Goal: Task Accomplishment & Management: Complete application form

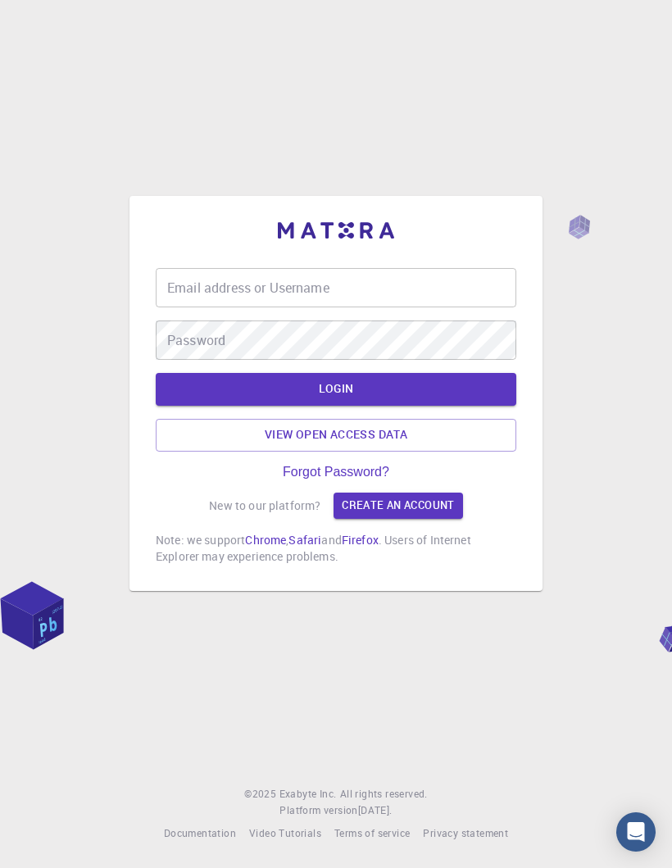
click at [453, 281] on input "Email address or Username" at bounding box center [336, 287] width 361 height 39
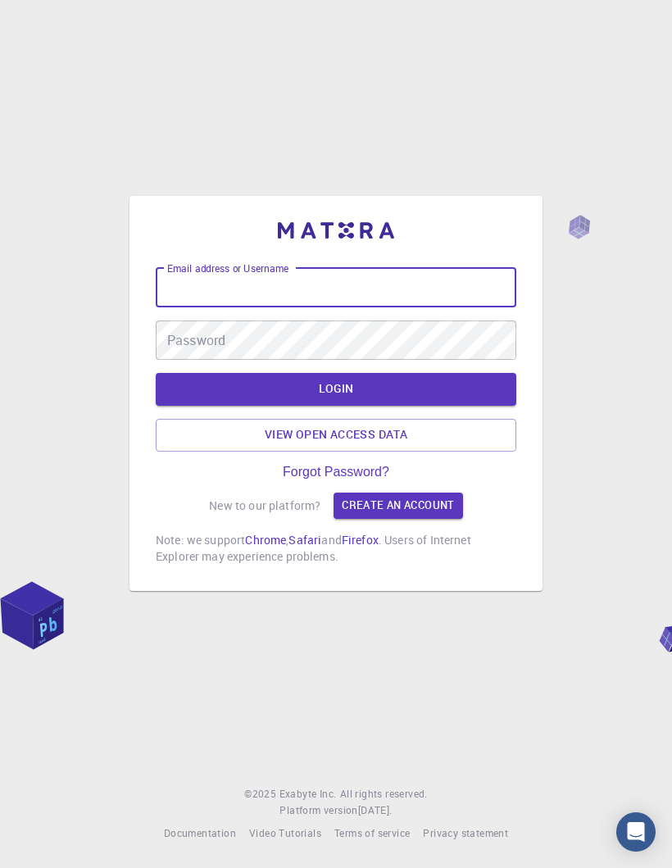
type input "[EMAIL_ADDRESS][DOMAIN_NAME]"
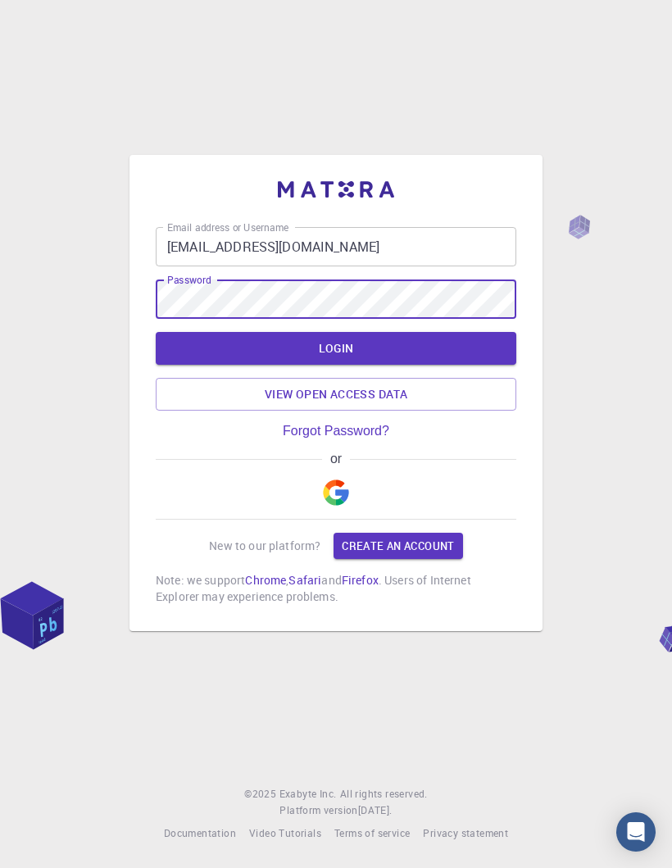
click at [401, 335] on button "LOGIN" at bounding box center [336, 348] width 361 height 33
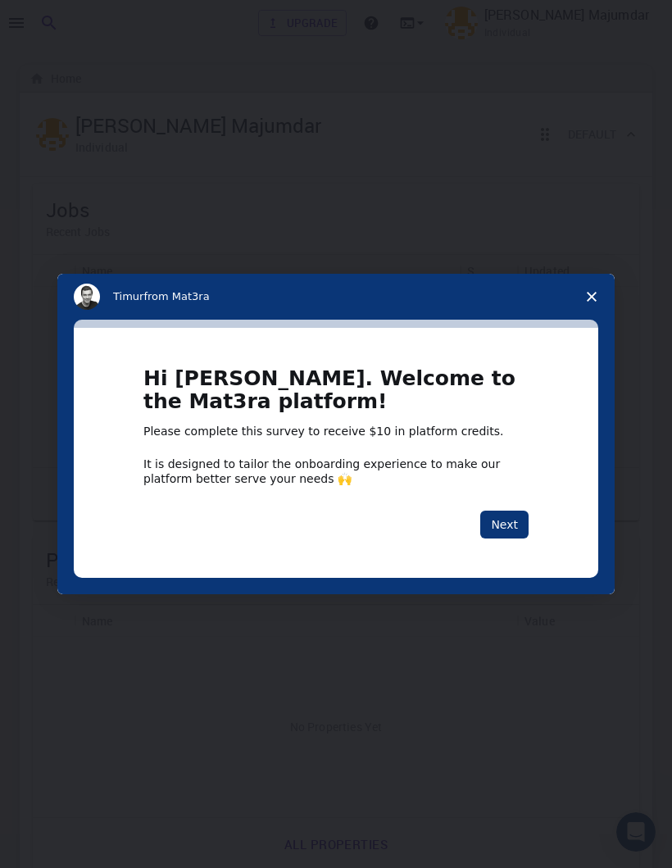
click at [516, 526] on button "Next" at bounding box center [504, 525] width 48 height 28
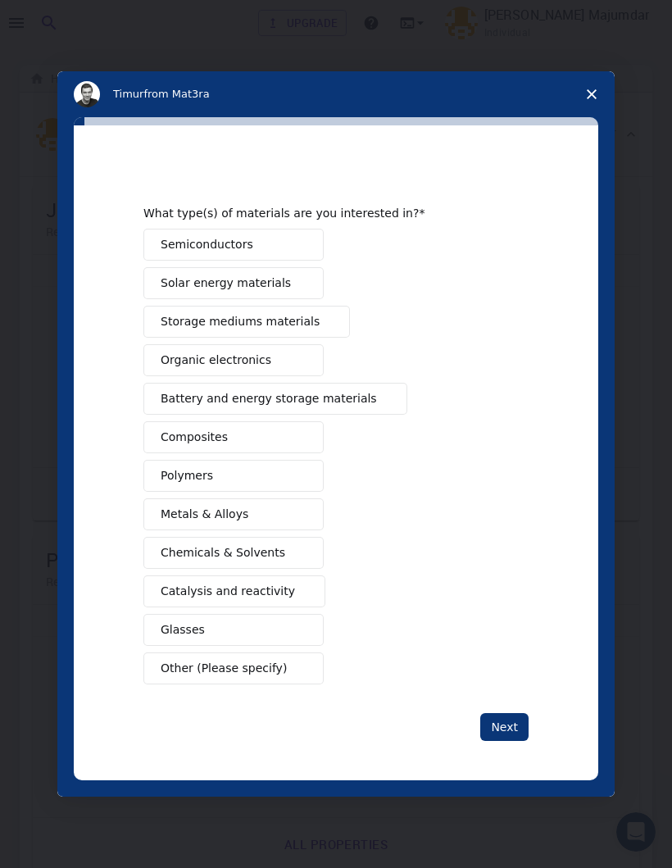
click at [284, 248] on button "Semiconductors" at bounding box center [233, 245] width 180 height 32
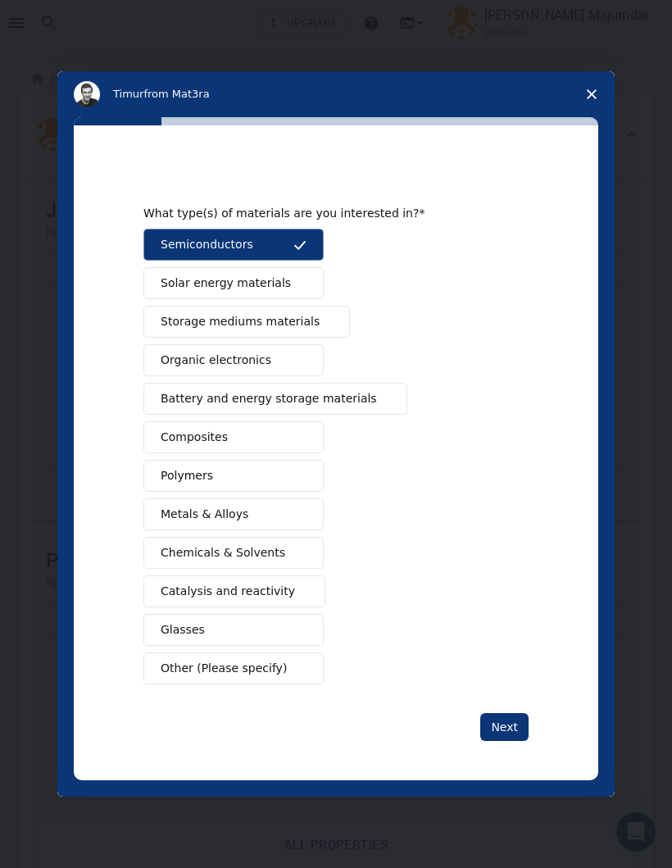
click at [298, 477] on span "Intercom messenger" at bounding box center [300, 476] width 13 height 13
click at [302, 516] on span "Intercom messenger" at bounding box center [300, 514] width 13 height 13
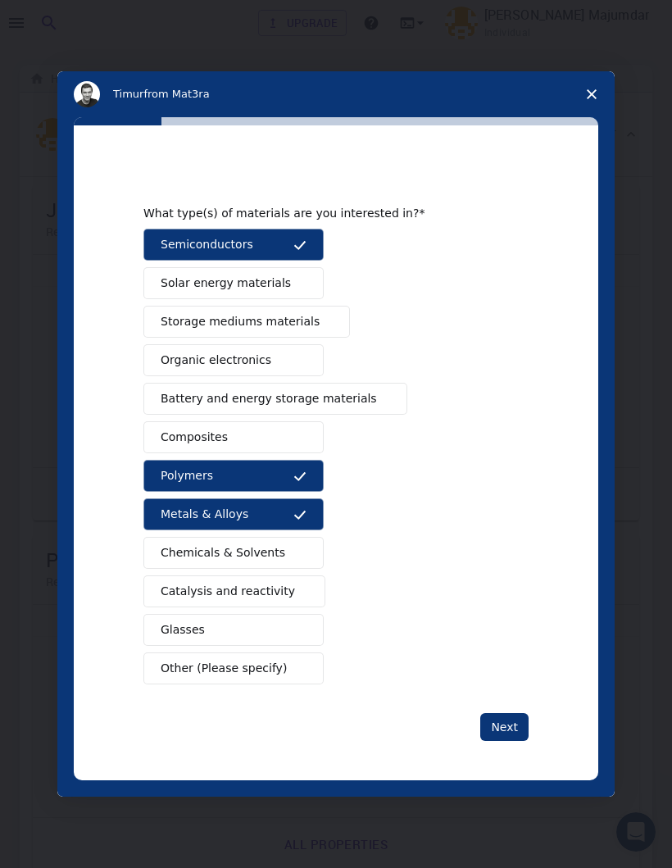
click at [285, 593] on button "Catalysis and reactivity" at bounding box center [234, 592] width 182 height 32
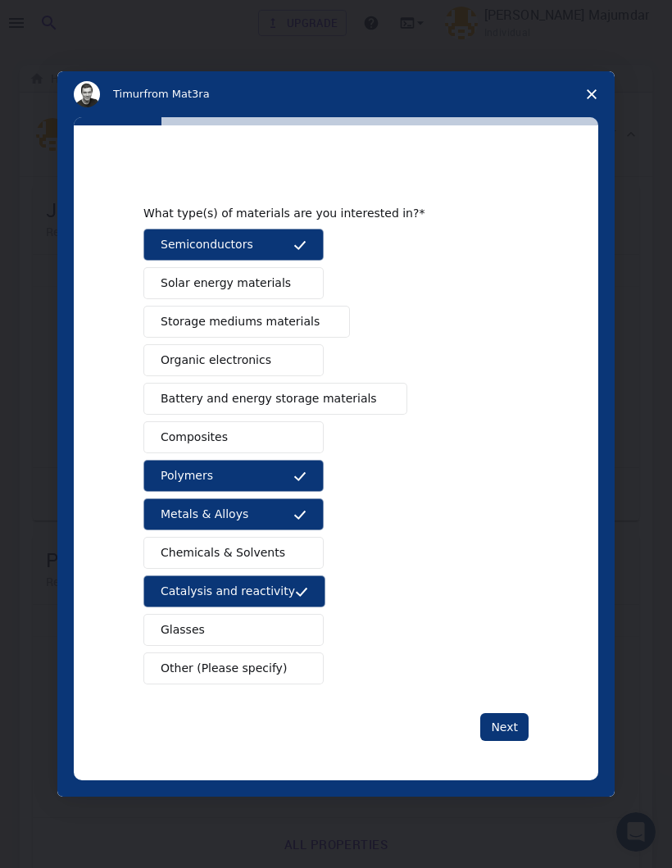
click at [510, 726] on button "Next" at bounding box center [504, 727] width 48 height 28
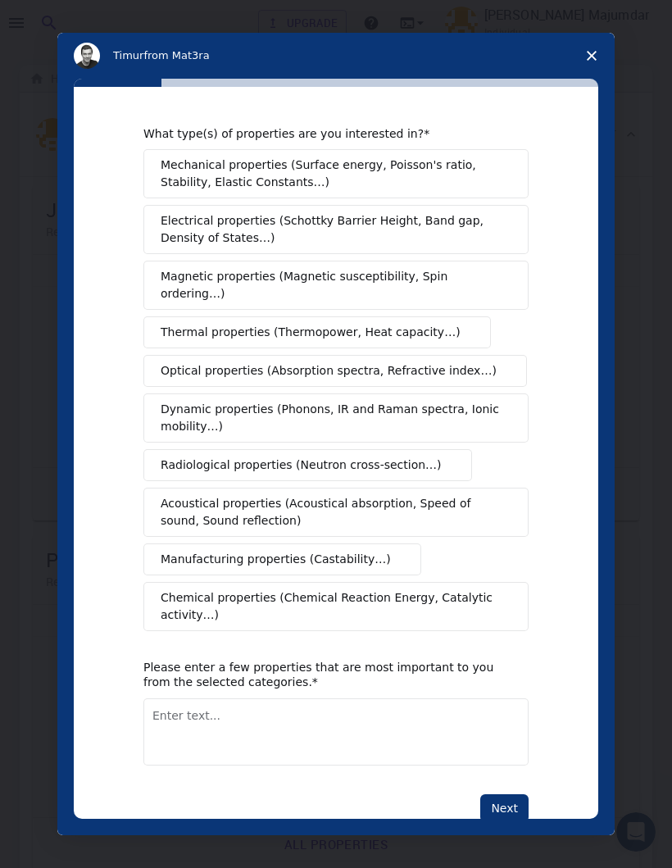
click at [462, 362] on span "Optical properties (Absorption spectra, Refractive index…)" at bounding box center [329, 370] width 336 height 17
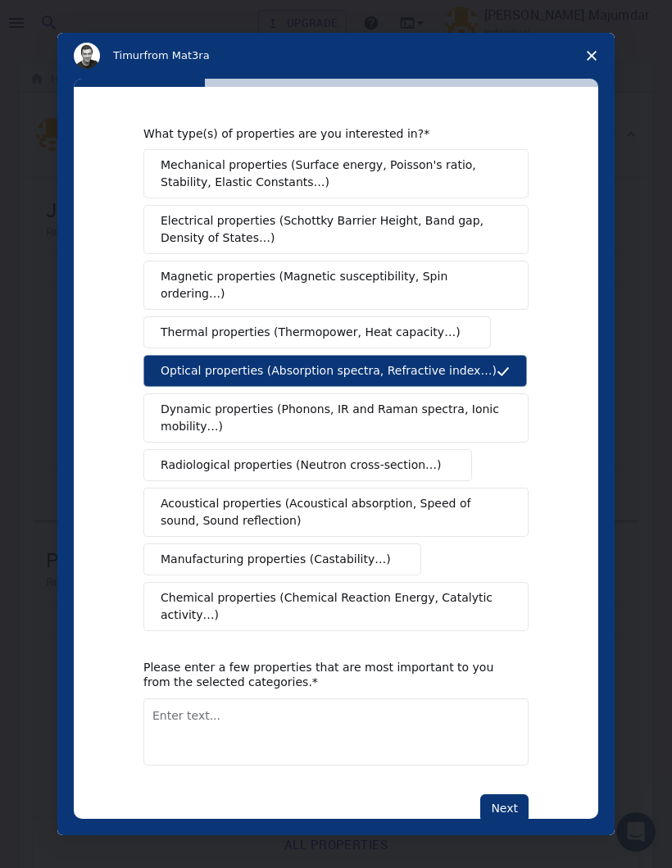
click at [475, 401] on span "Dynamic properties (Phonons, IR and Raman spectra, Ionic mobility…)" at bounding box center [331, 418] width 340 height 34
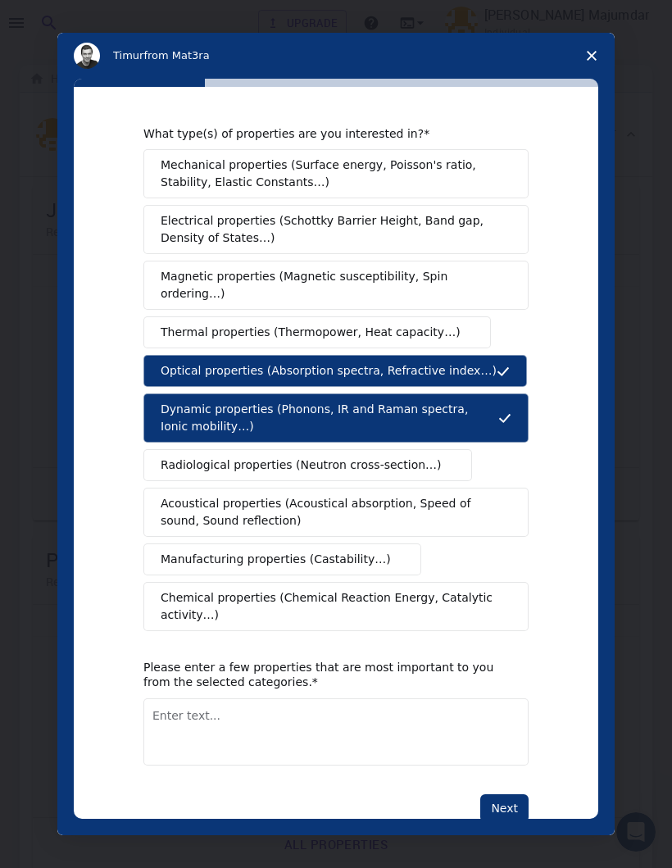
click at [455, 590] on span "Chemical properties (Chemical Reaction Energy, Catalytic activity…)" at bounding box center [330, 607] width 339 height 34
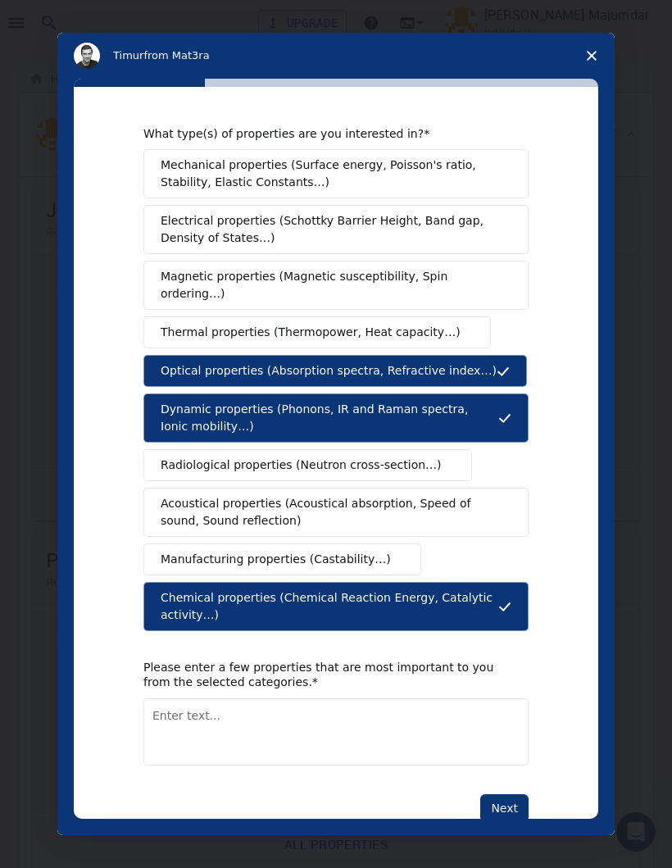
click at [467, 220] on span "Electrical properties (Schottky Barrier Height, Band gap, Density of States…)" at bounding box center [331, 229] width 341 height 34
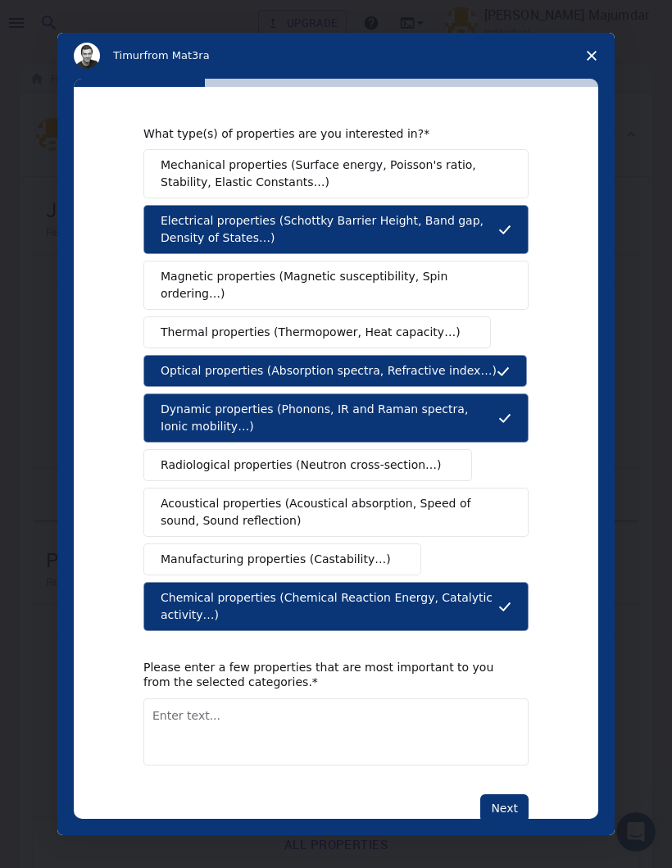
click at [518, 794] on button "Next" at bounding box center [504, 808] width 48 height 28
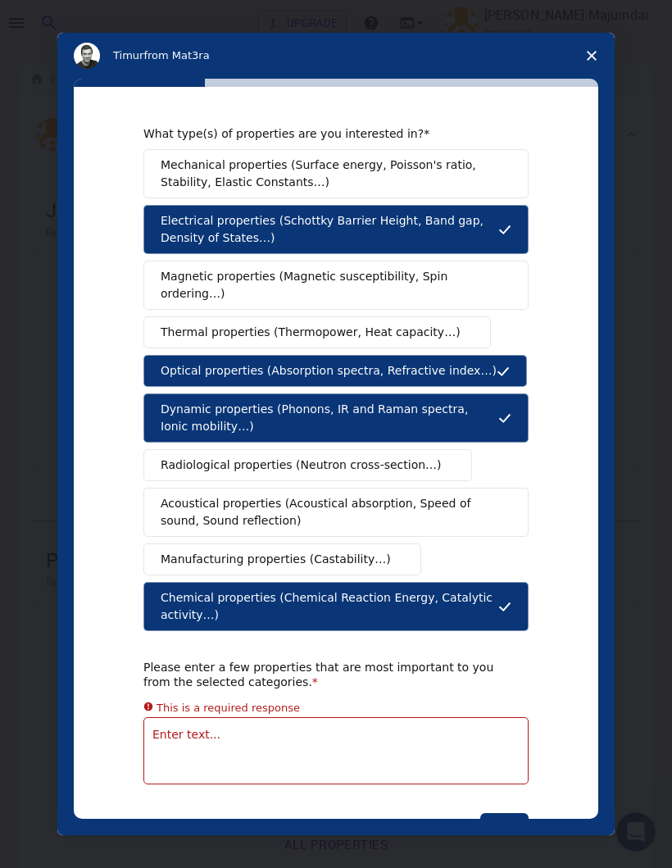
click at [468, 720] on textarea "Enter text..." at bounding box center [335, 750] width 385 height 67
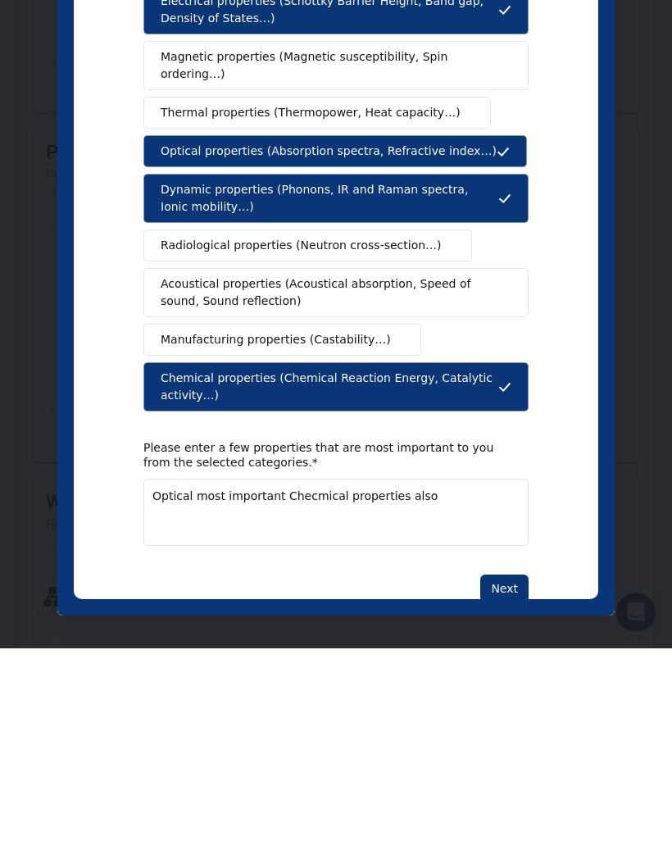
type textarea "Optical most important Checmical properties also"
click at [518, 575] on button "Next" at bounding box center [504, 589] width 48 height 28
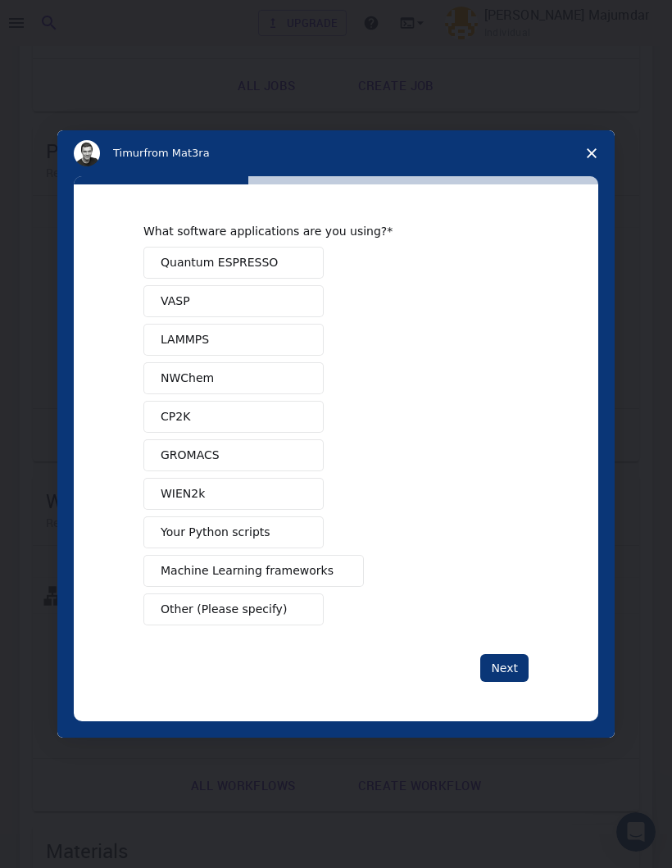
click at [180, 258] on span "Quantum ESPRESSO" at bounding box center [219, 262] width 117 height 17
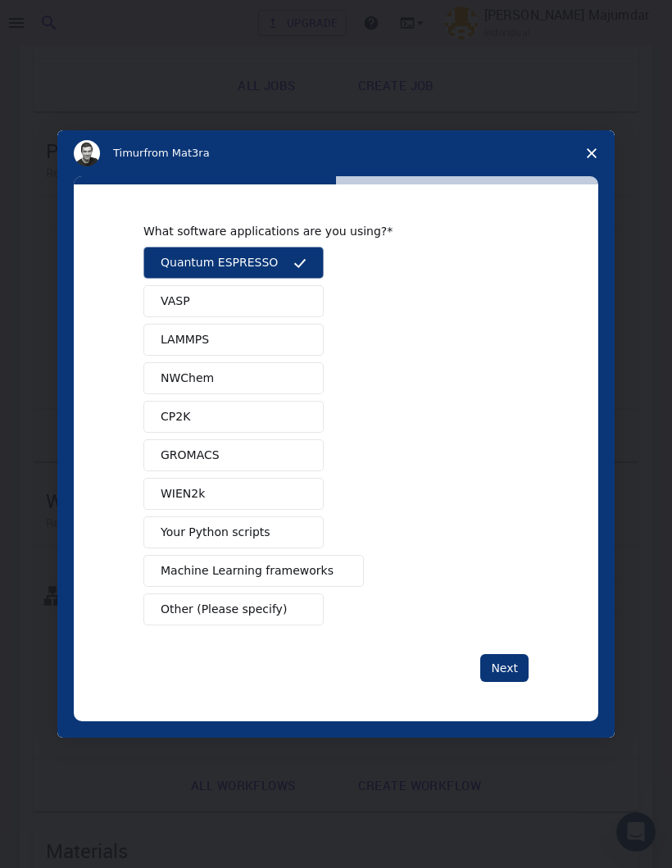
click at [525, 666] on button "Next" at bounding box center [504, 668] width 48 height 28
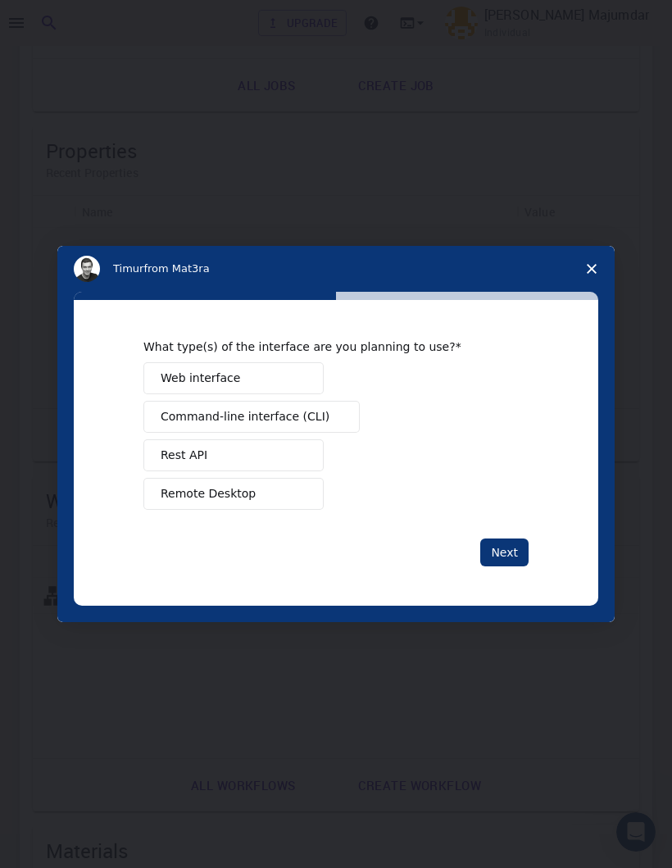
click at [172, 493] on span "Remote Desktop" at bounding box center [208, 493] width 95 height 17
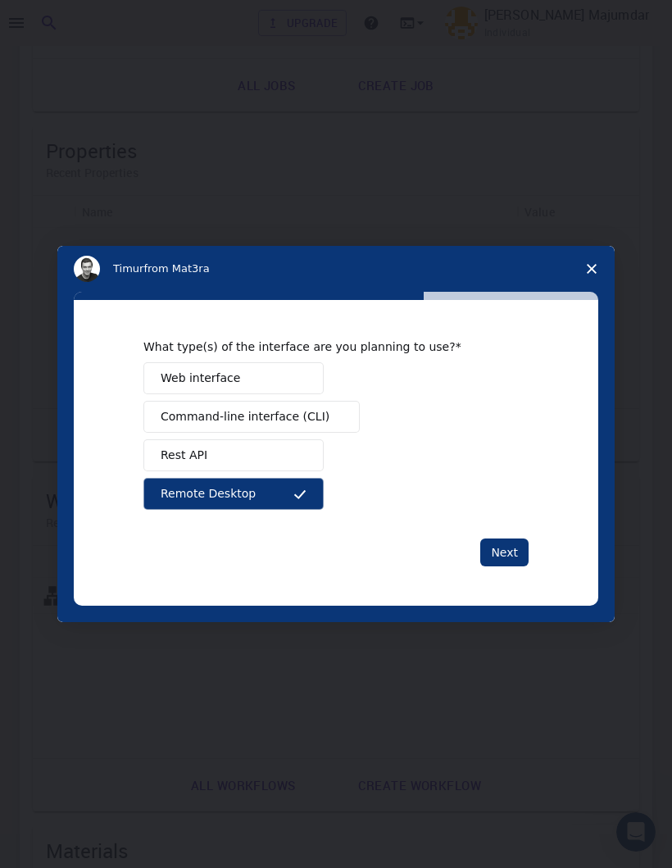
click at [503, 544] on button "Next" at bounding box center [504, 553] width 48 height 28
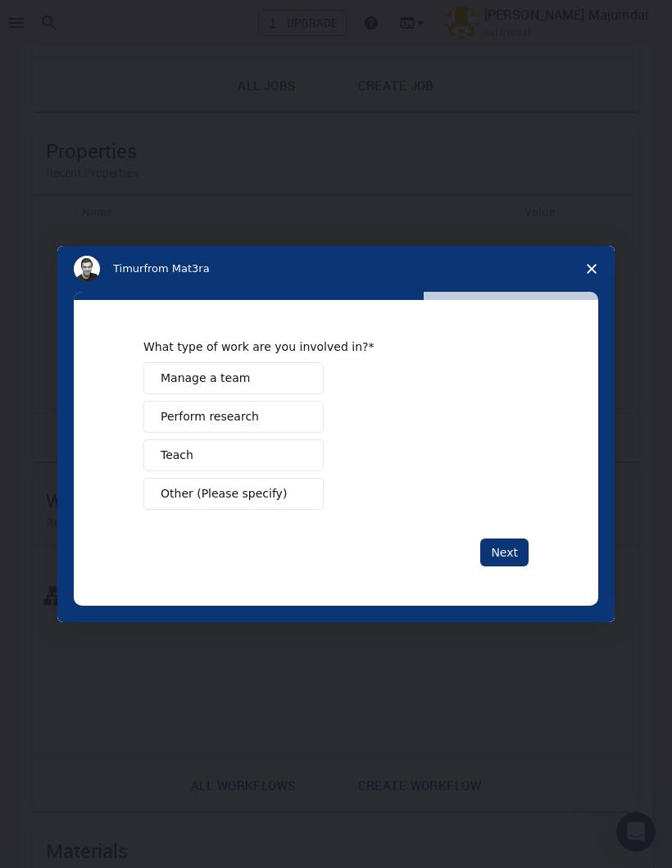
click at [175, 425] on span "Perform research" at bounding box center [210, 416] width 98 height 17
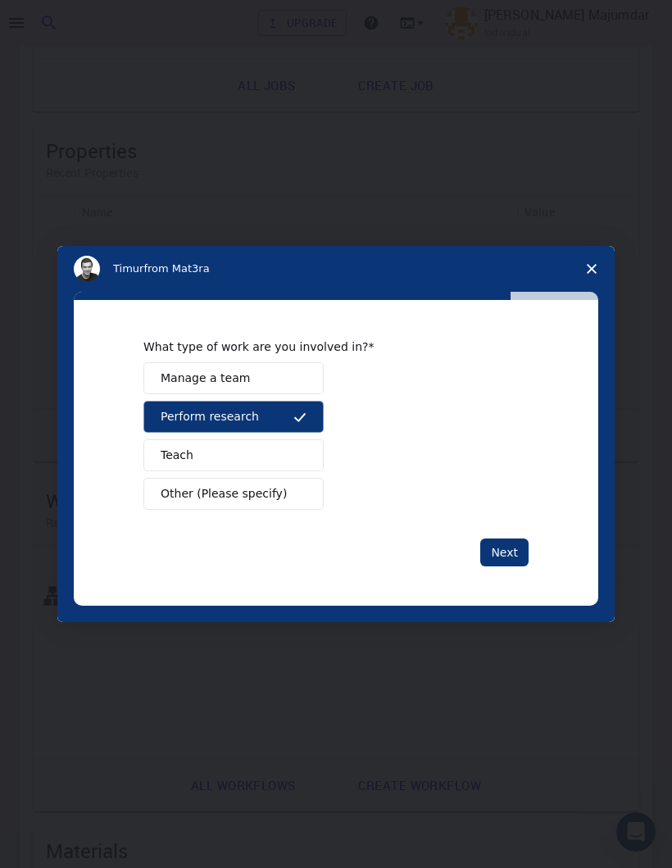
click at [495, 557] on button "Next" at bounding box center [504, 553] width 48 height 28
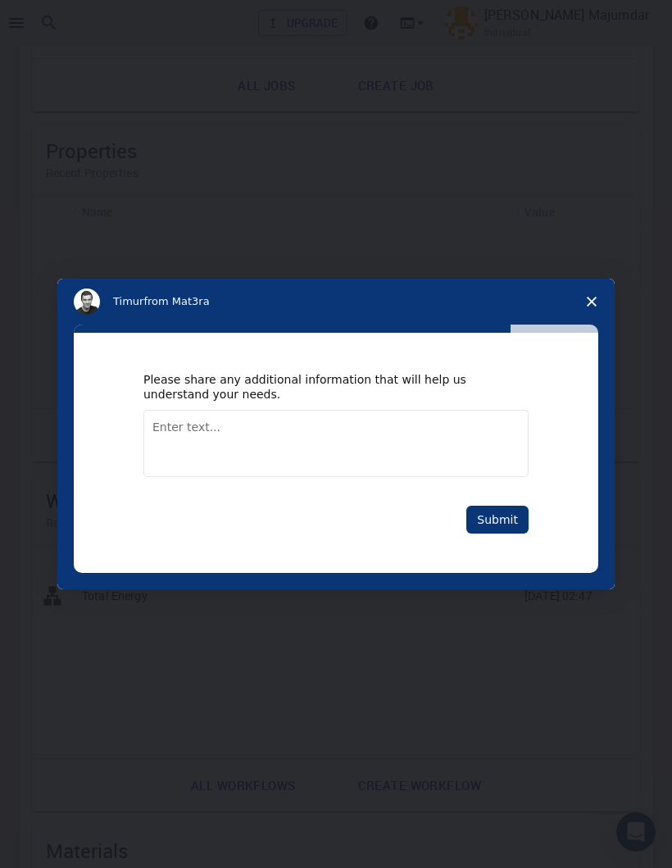
click at [488, 532] on button "Submit" at bounding box center [498, 520] width 62 height 28
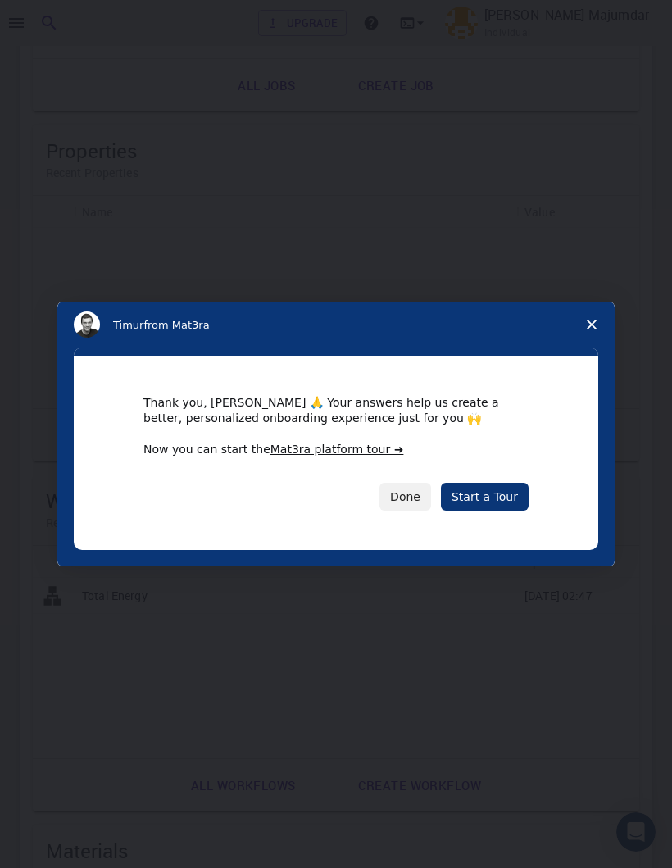
click at [399, 503] on button "Done" at bounding box center [406, 497] width 52 height 28
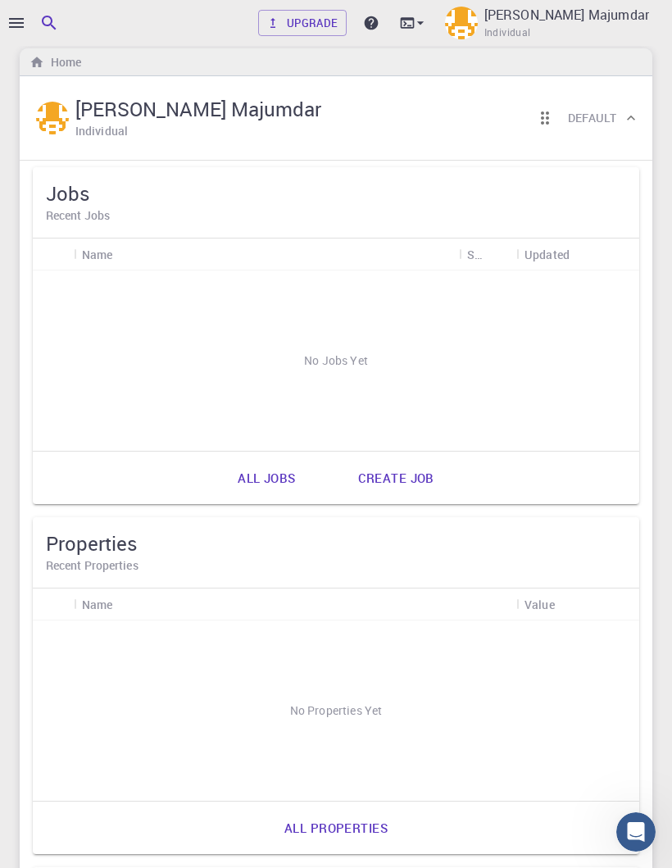
scroll to position [0, 0]
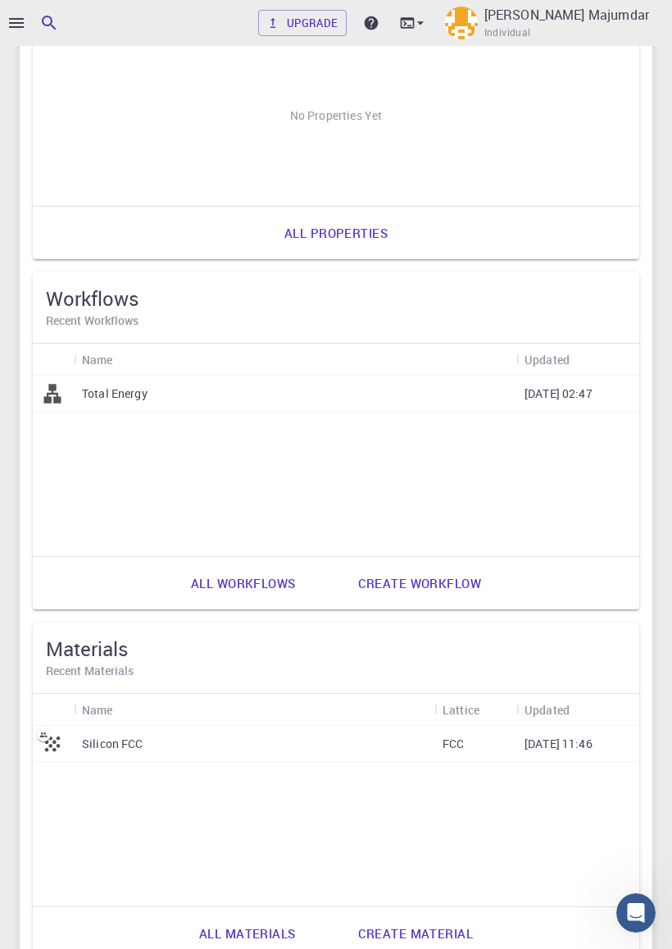
click at [21, 559] on div "Jobs Recent Jobs Name Status Updated No Jobs Yet All jobs Create job Properties…" at bounding box center [336, 618] width 633 height 2107
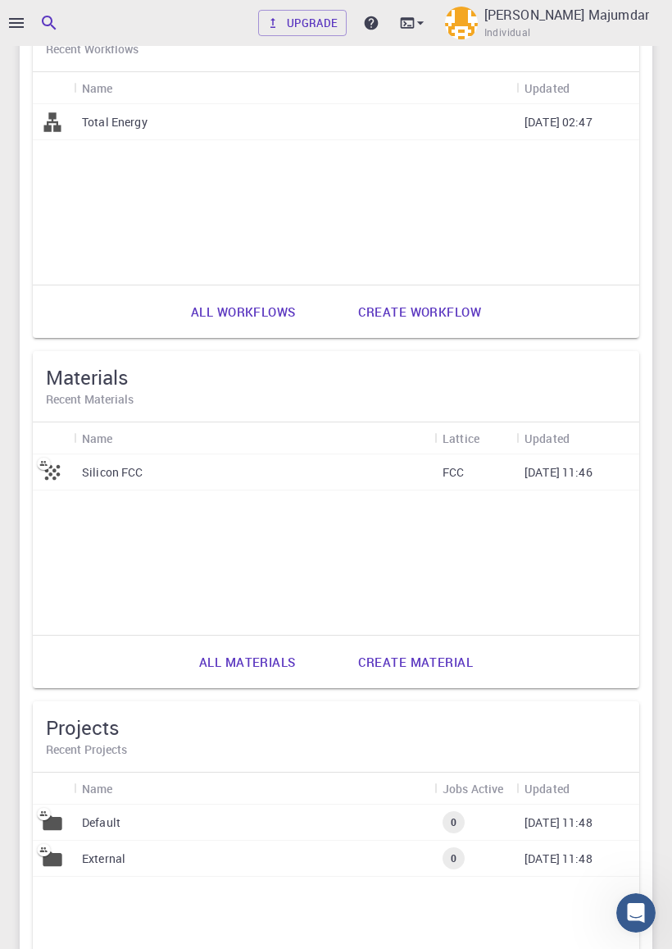
scroll to position [884, 0]
click at [218, 649] on link "All materials" at bounding box center [247, 660] width 133 height 39
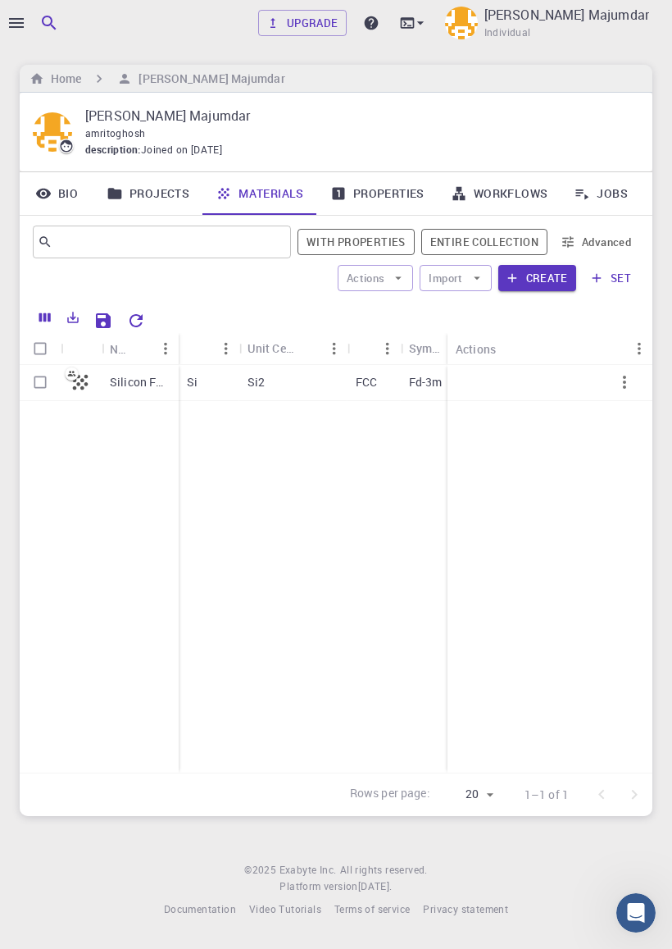
click at [23, 16] on icon "button" at bounding box center [17, 23] width 20 height 20
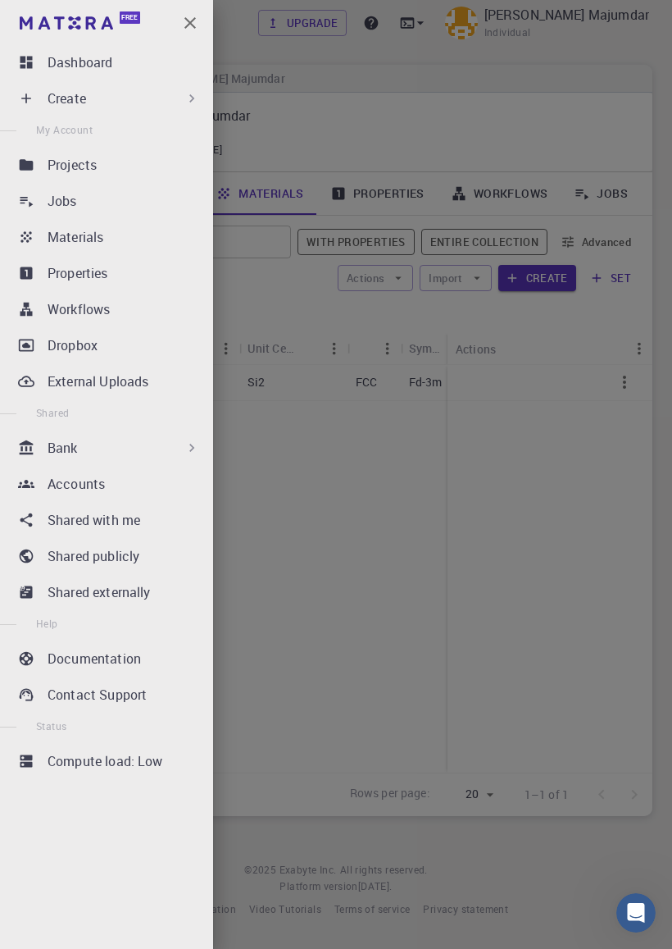
click at [58, 241] on p "Materials" at bounding box center [76, 237] width 56 height 20
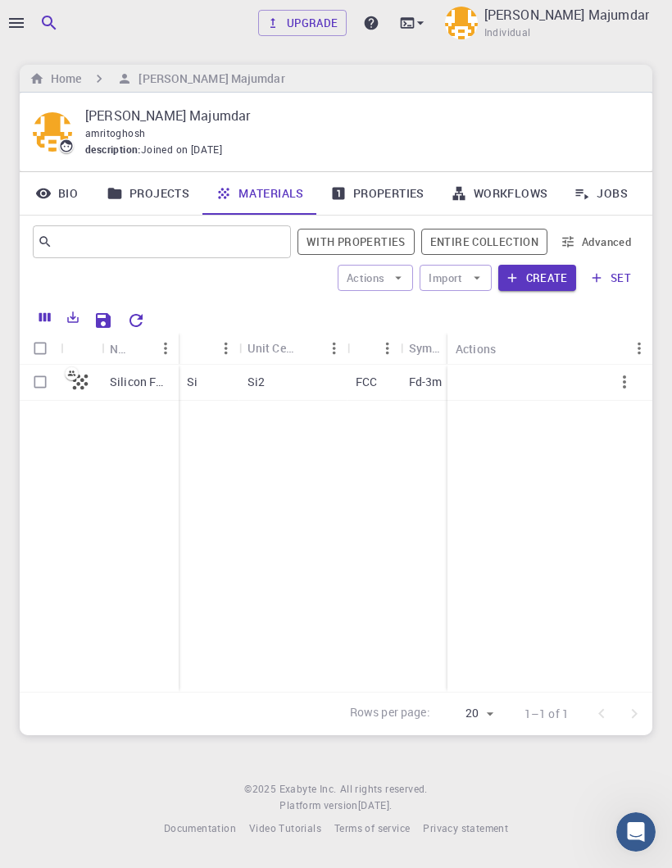
click at [25, 25] on icon "button" at bounding box center [17, 23] width 20 height 20
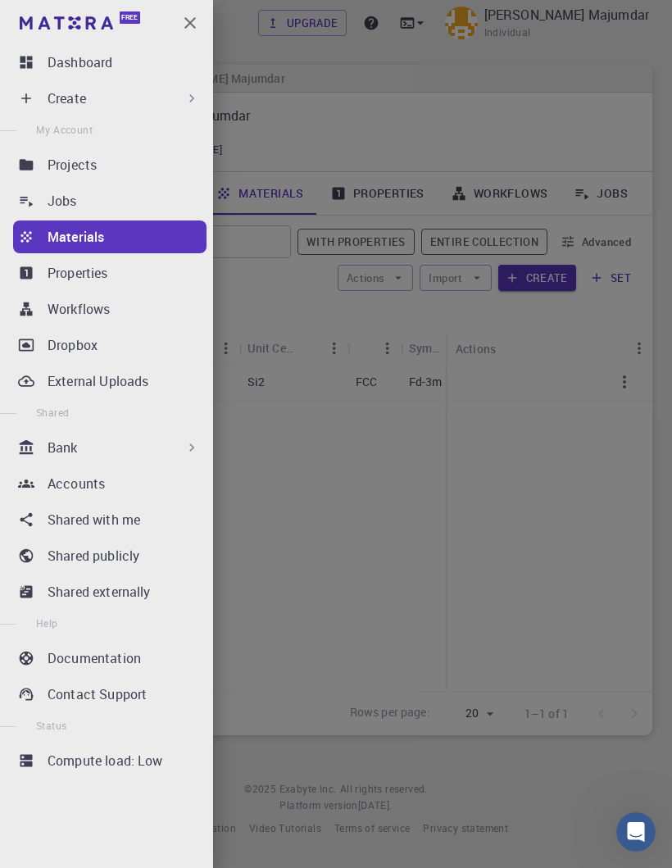
click at [66, 277] on p "Properties" at bounding box center [78, 273] width 61 height 20
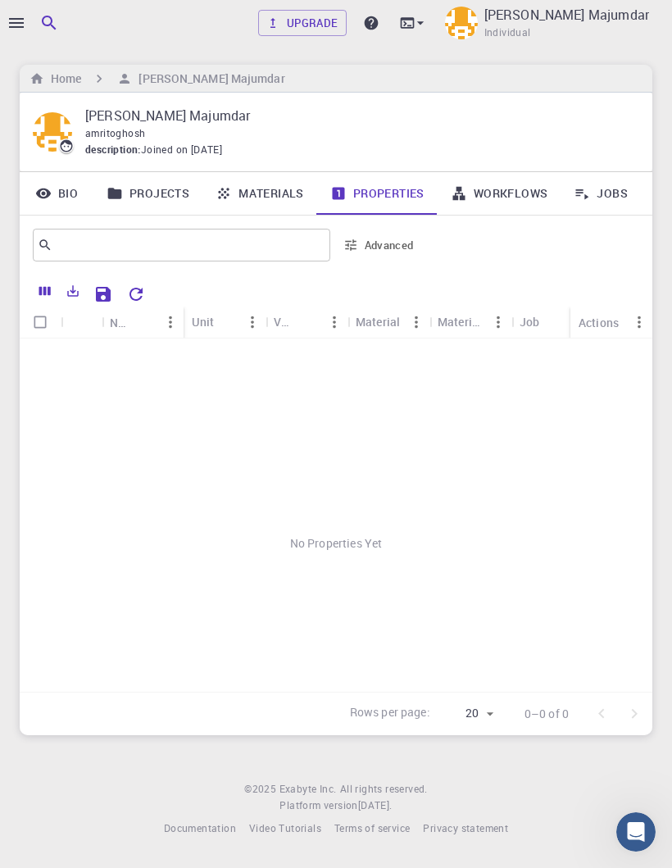
click at [20, 24] on icon "button" at bounding box center [16, 23] width 15 height 10
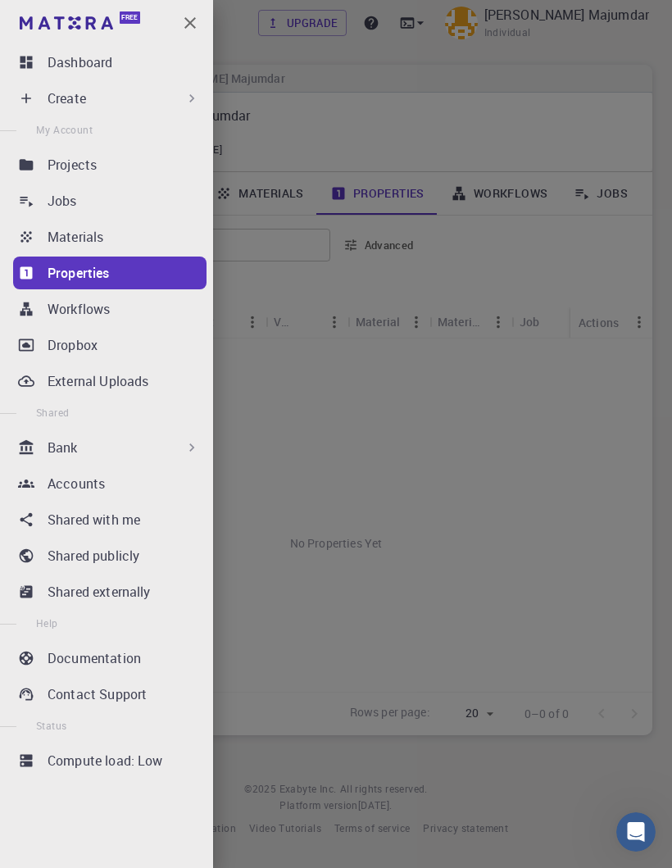
click at [61, 166] on p "Projects" at bounding box center [72, 165] width 49 height 20
